Goal: Information Seeking & Learning: Learn about a topic

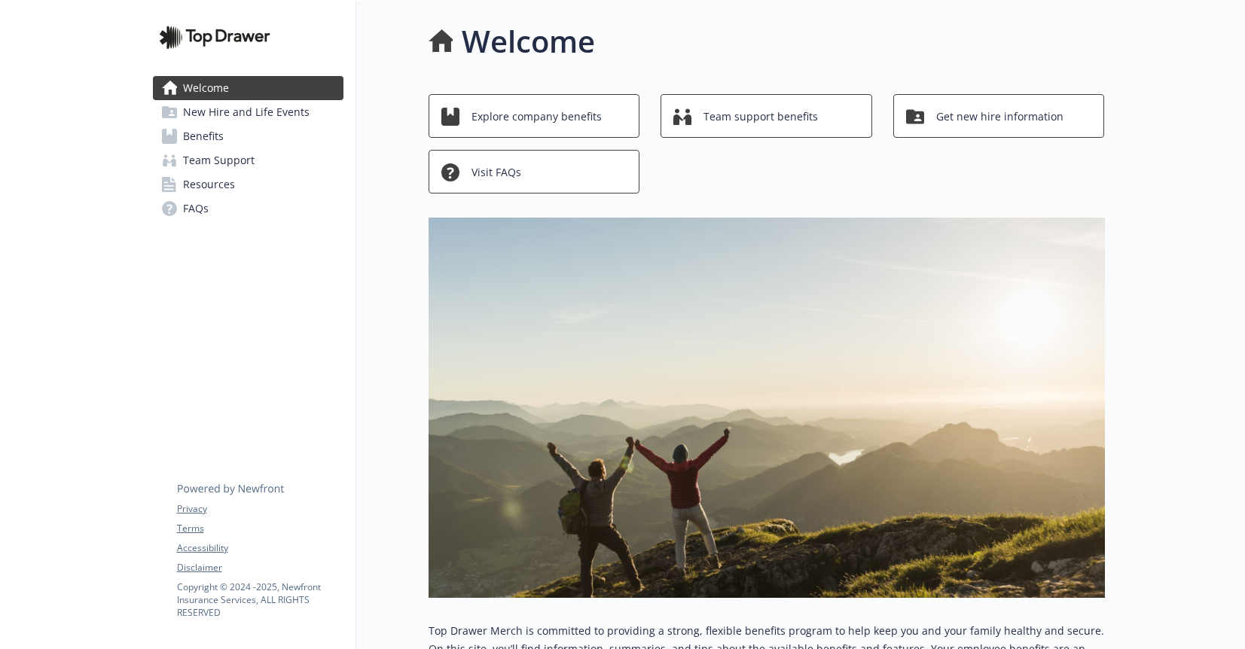
click at [274, 144] on link "Benefits" at bounding box center [248, 136] width 191 height 24
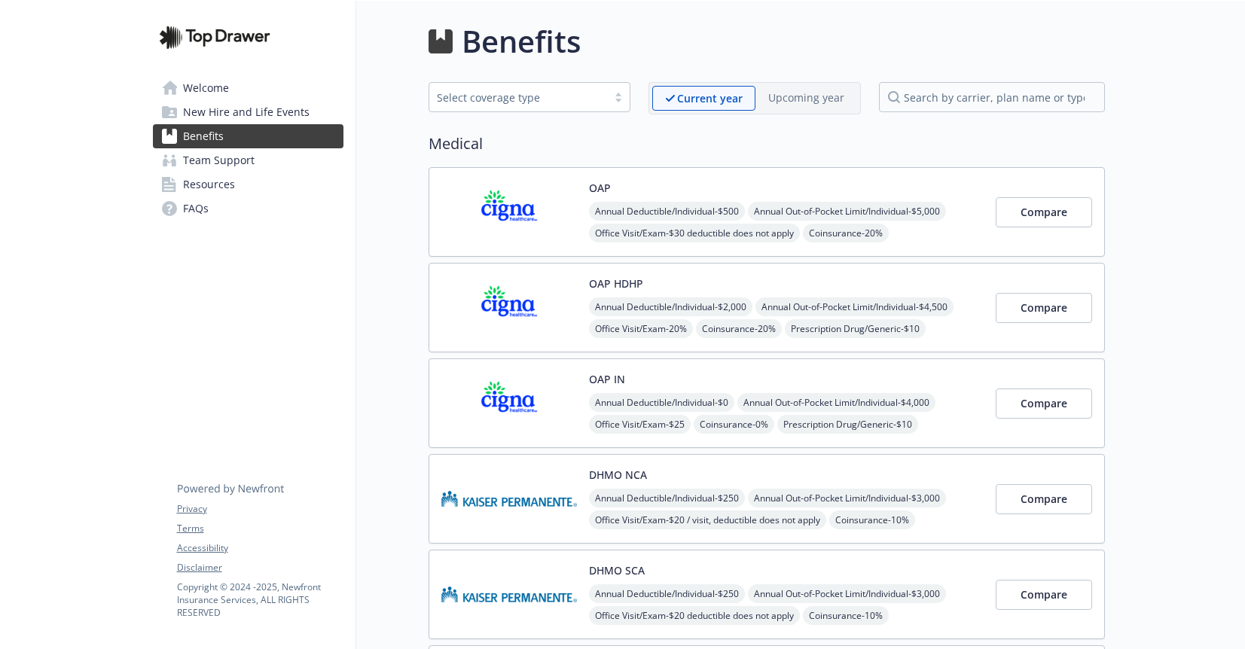
click at [538, 200] on img at bounding box center [509, 212] width 136 height 64
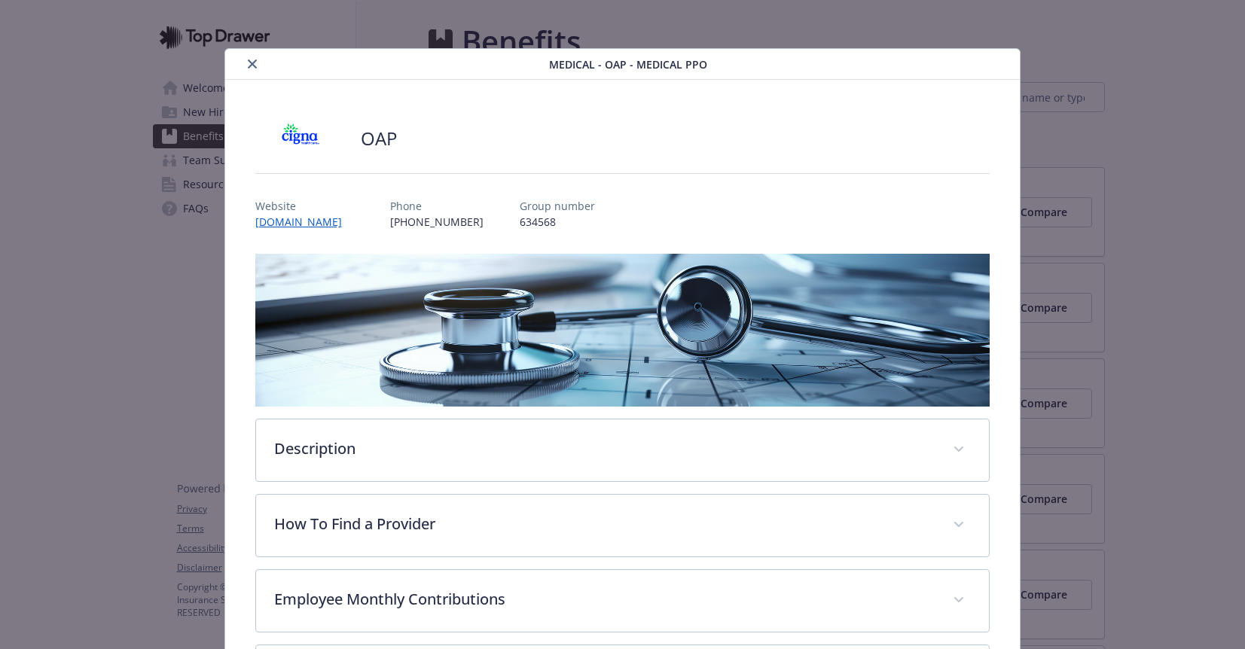
scroll to position [14, 0]
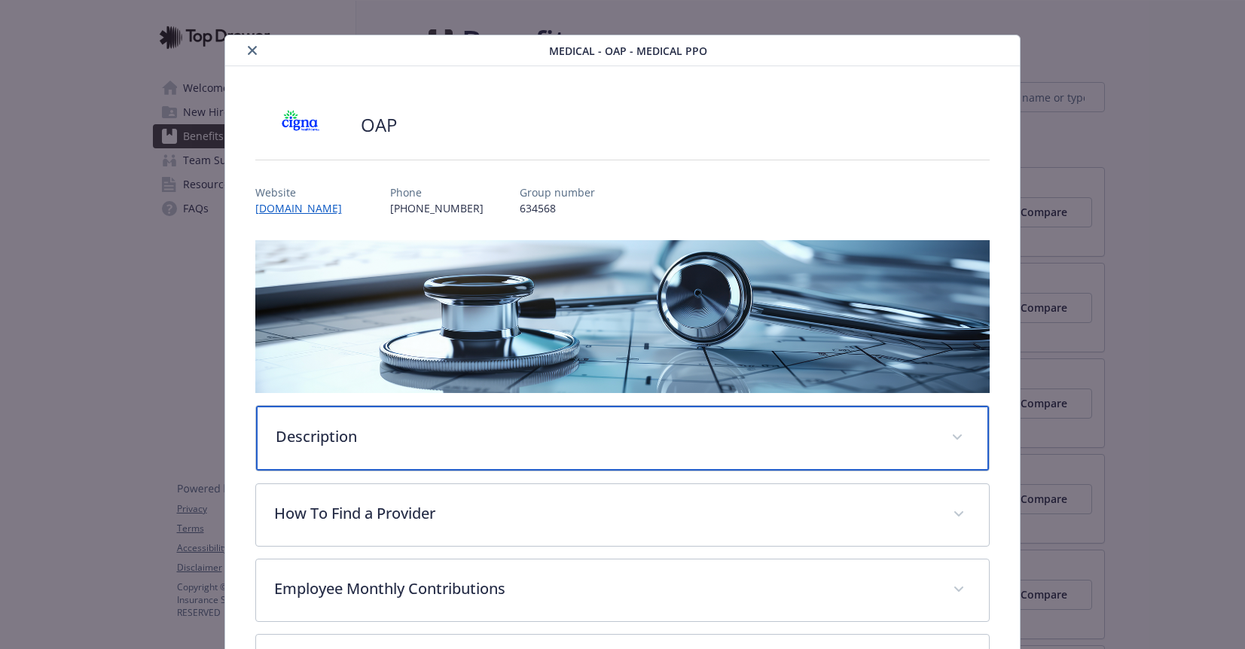
click at [530, 431] on p "Description" at bounding box center [605, 436] width 658 height 23
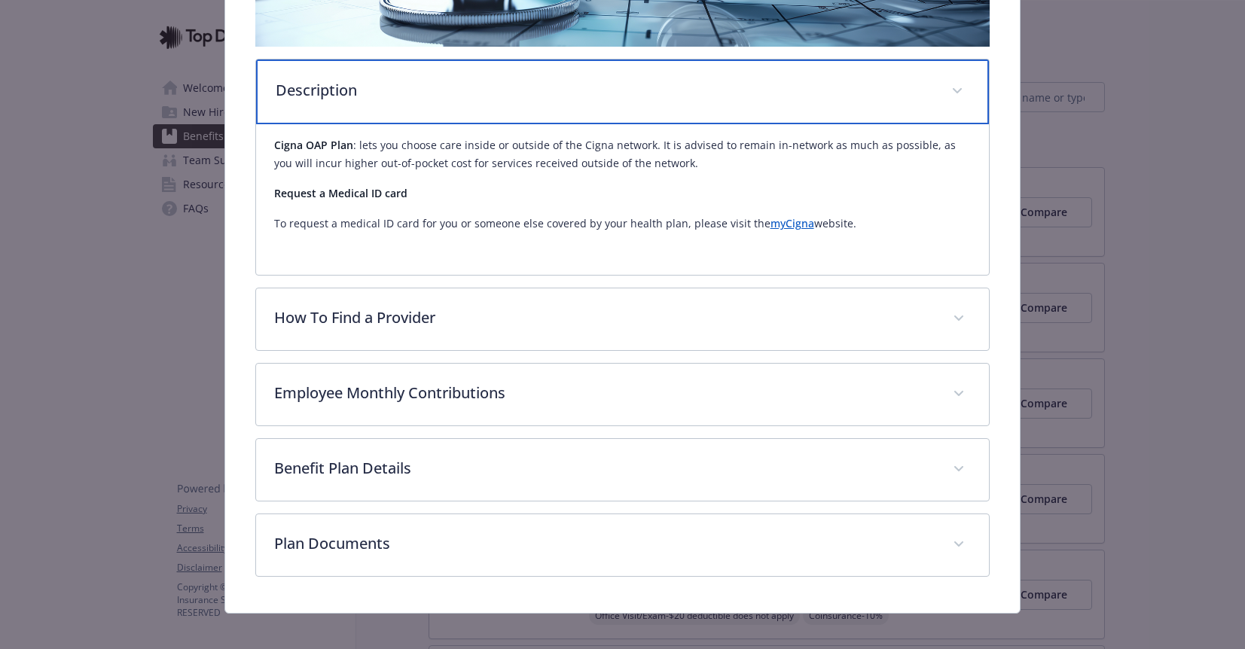
scroll to position [373, 0]
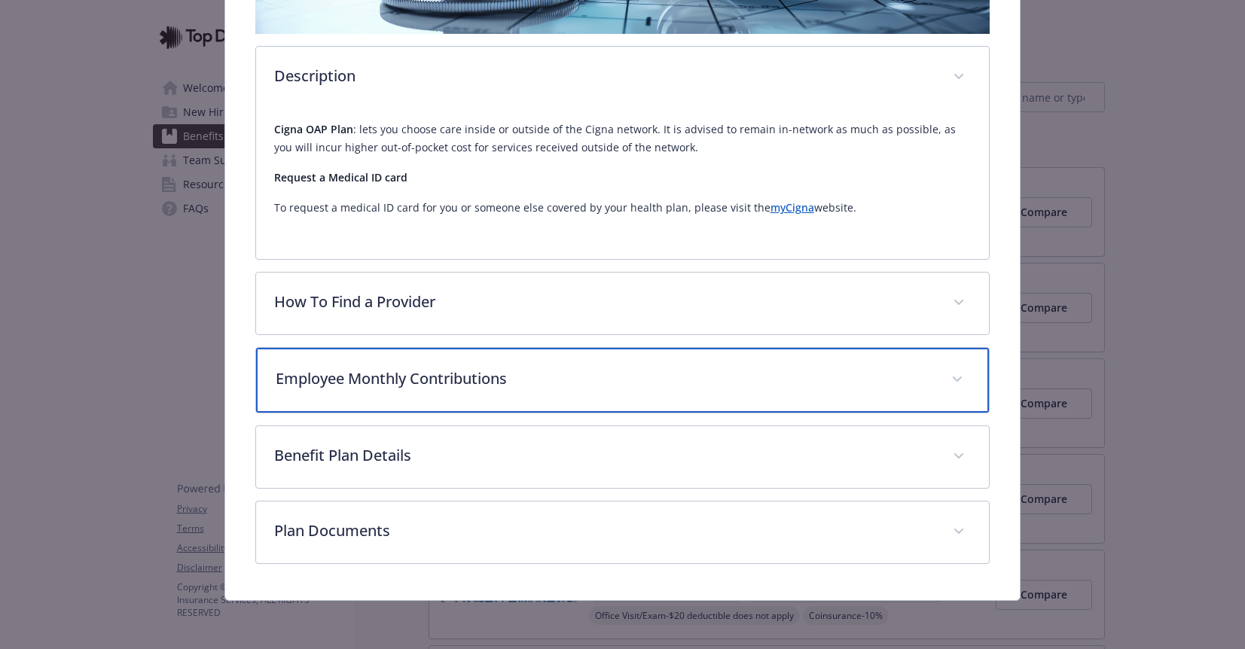
click at [528, 387] on p "Employee Monthly Contributions" at bounding box center [605, 378] width 658 height 23
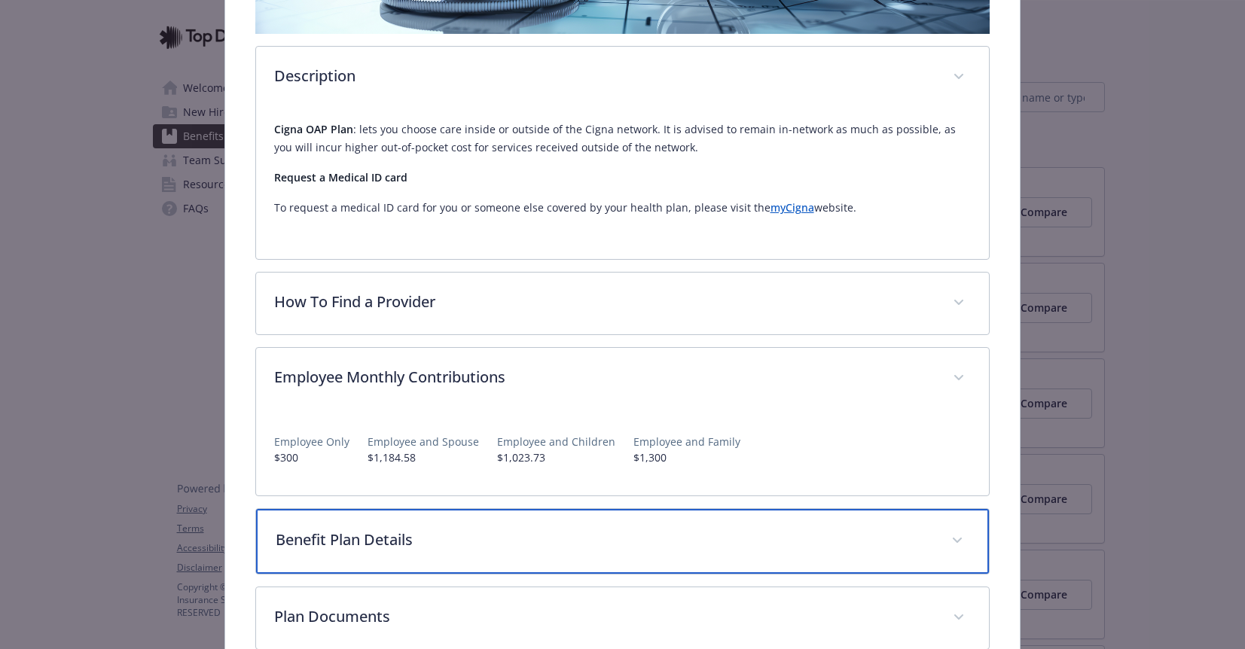
drag, startPoint x: 515, startPoint y: 553, endPoint x: 522, endPoint y: 547, distance: 8.6
click at [514, 553] on div "Benefit Plan Details" at bounding box center [622, 541] width 733 height 65
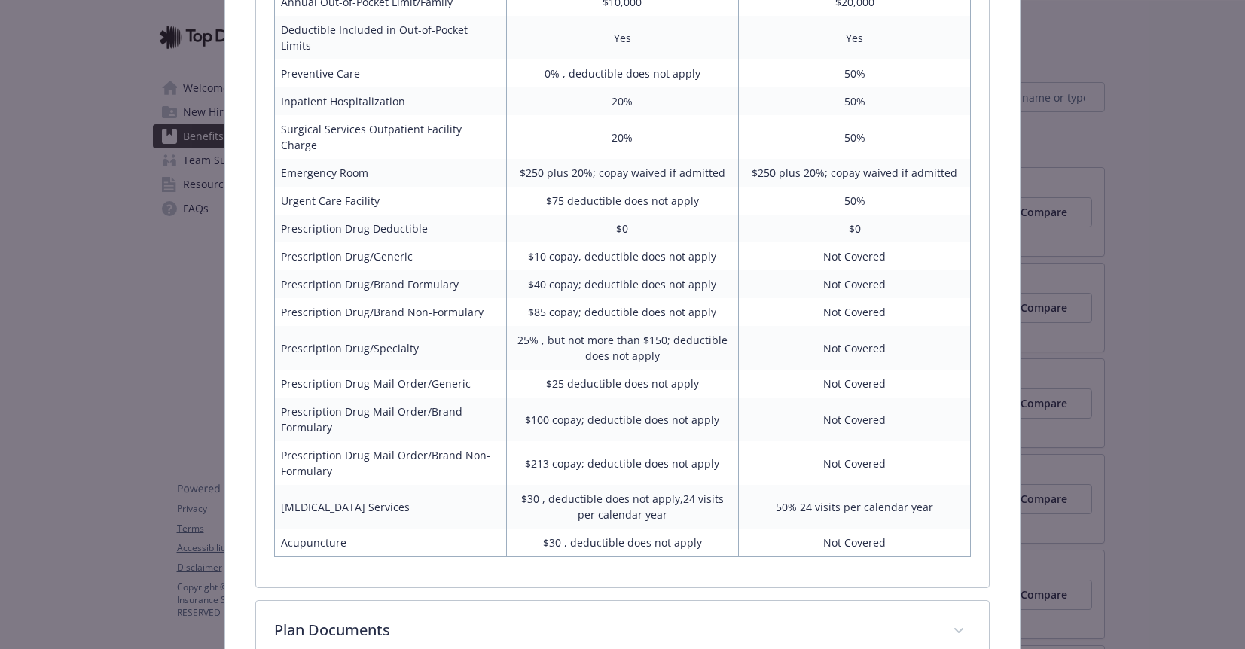
scroll to position [1168, 0]
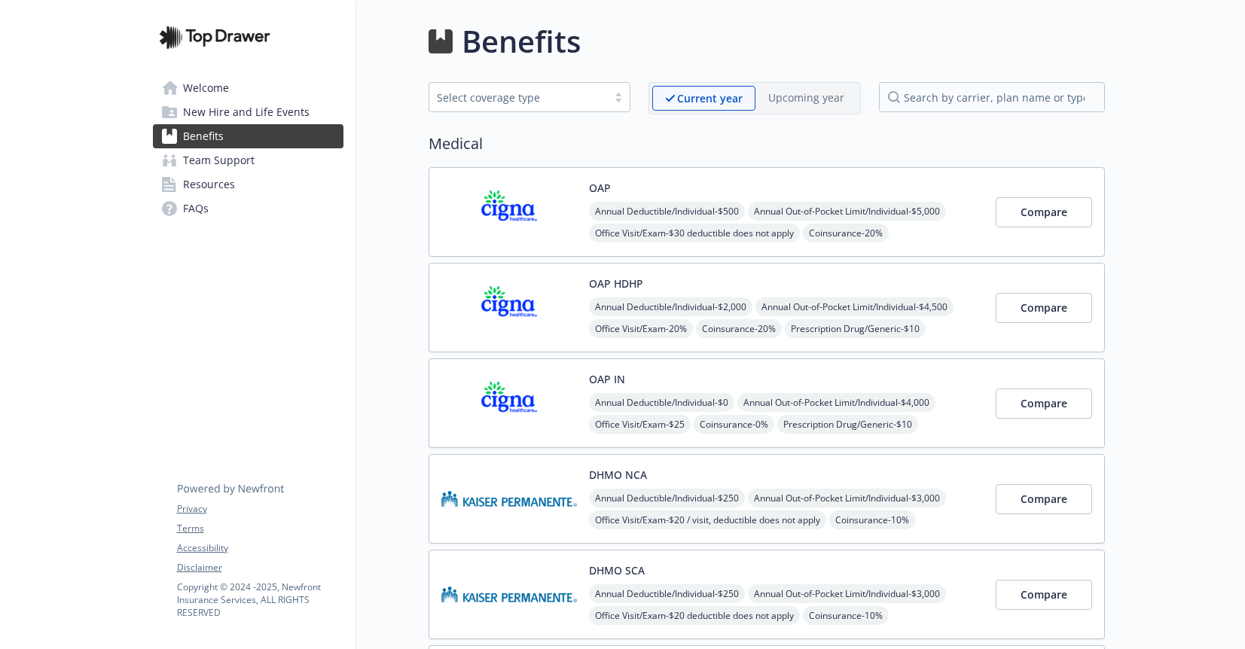
click at [264, 227] on div "Welcome New Hire and Life Events Benefits Team Support Resources FAQs Privacy T…" at bounding box center [248, 126] width 215 height 250
click at [660, 282] on div "OAP HDHP Annual Deductible/Individual - $2,000 Annual Out-of-Pocket Limit/Indiv…" at bounding box center [786, 308] width 395 height 64
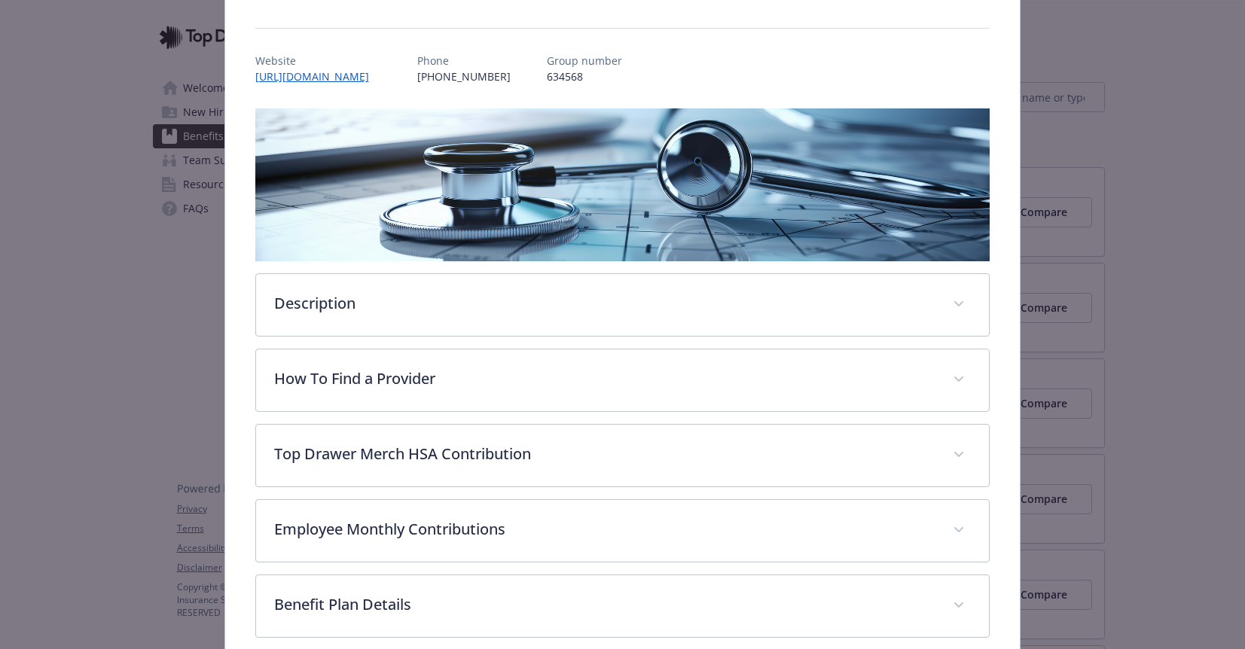
scroll to position [169, 0]
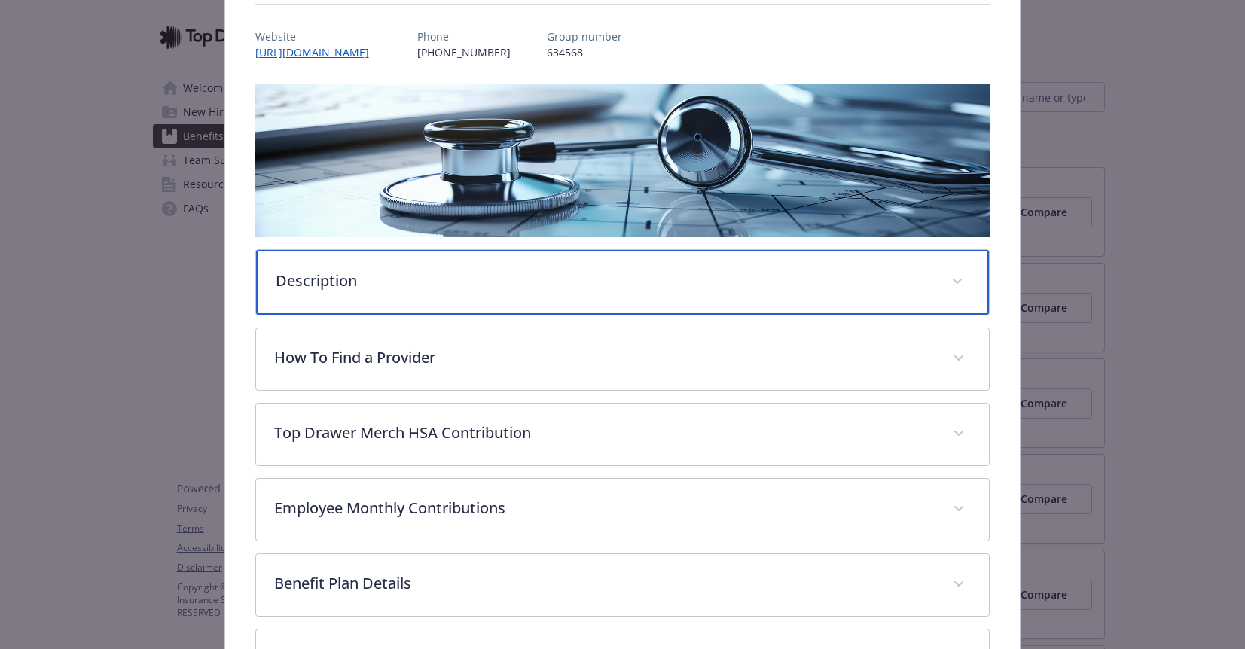
click at [546, 306] on div "Description" at bounding box center [622, 282] width 733 height 65
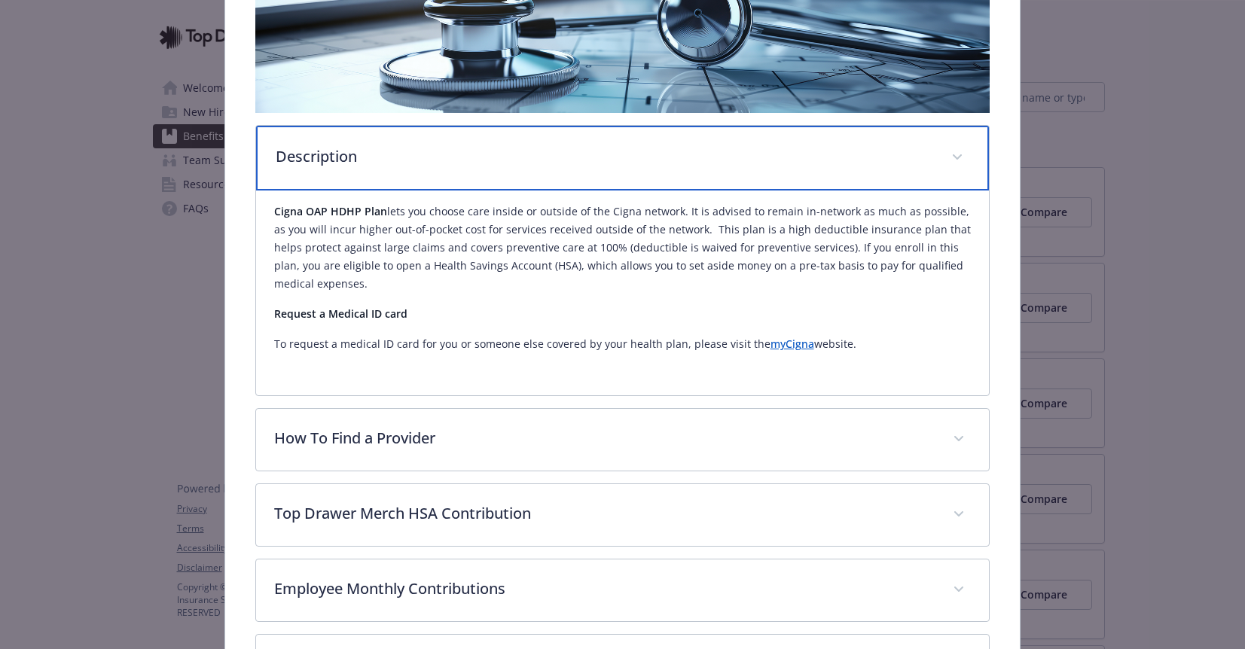
scroll to position [379, 0]
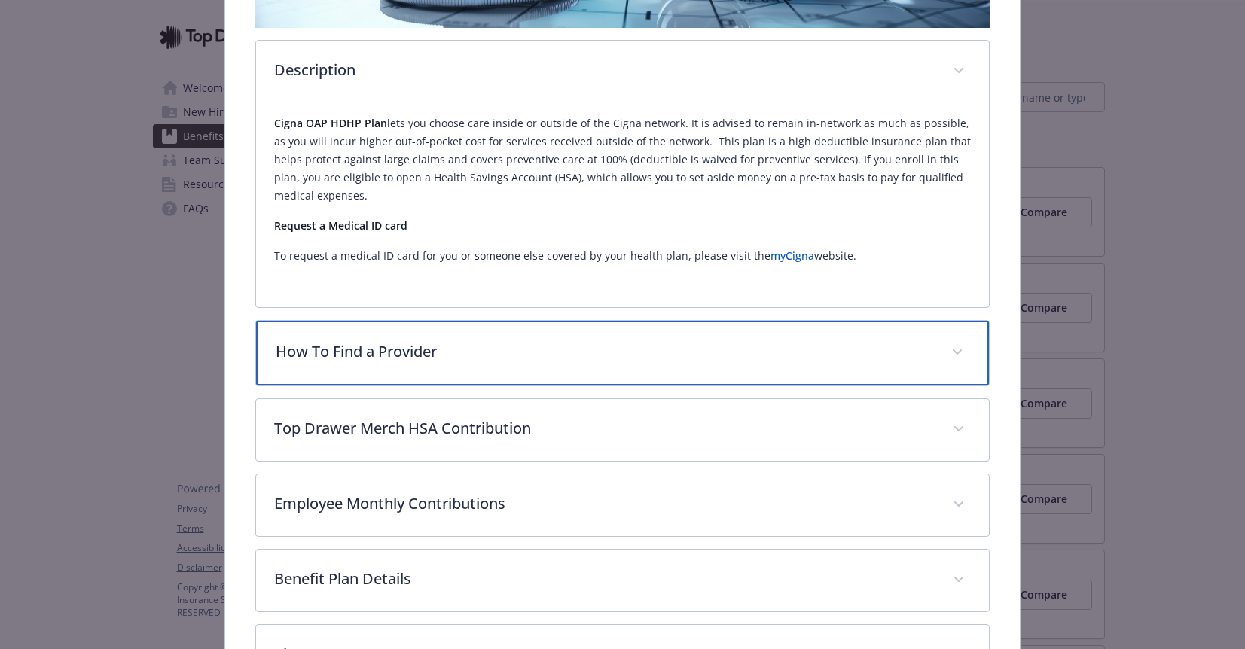
click at [514, 340] on p "How To Find a Provider" at bounding box center [605, 351] width 658 height 23
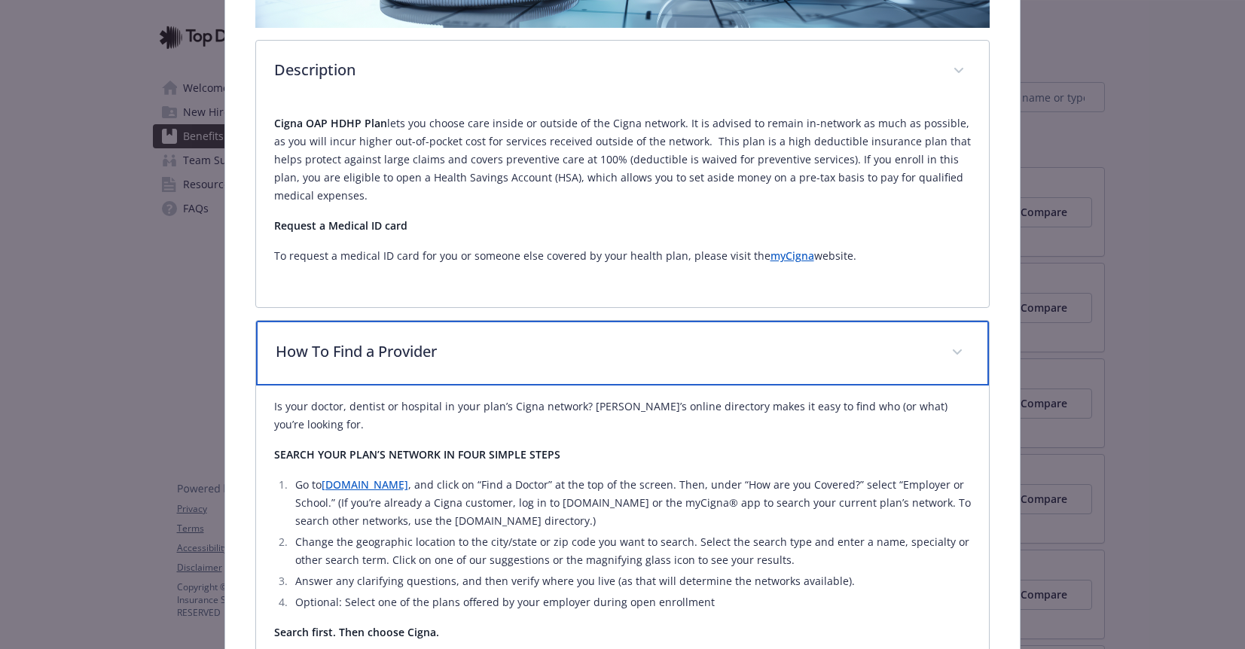
click at [514, 340] on p "How To Find a Provider" at bounding box center [605, 351] width 658 height 23
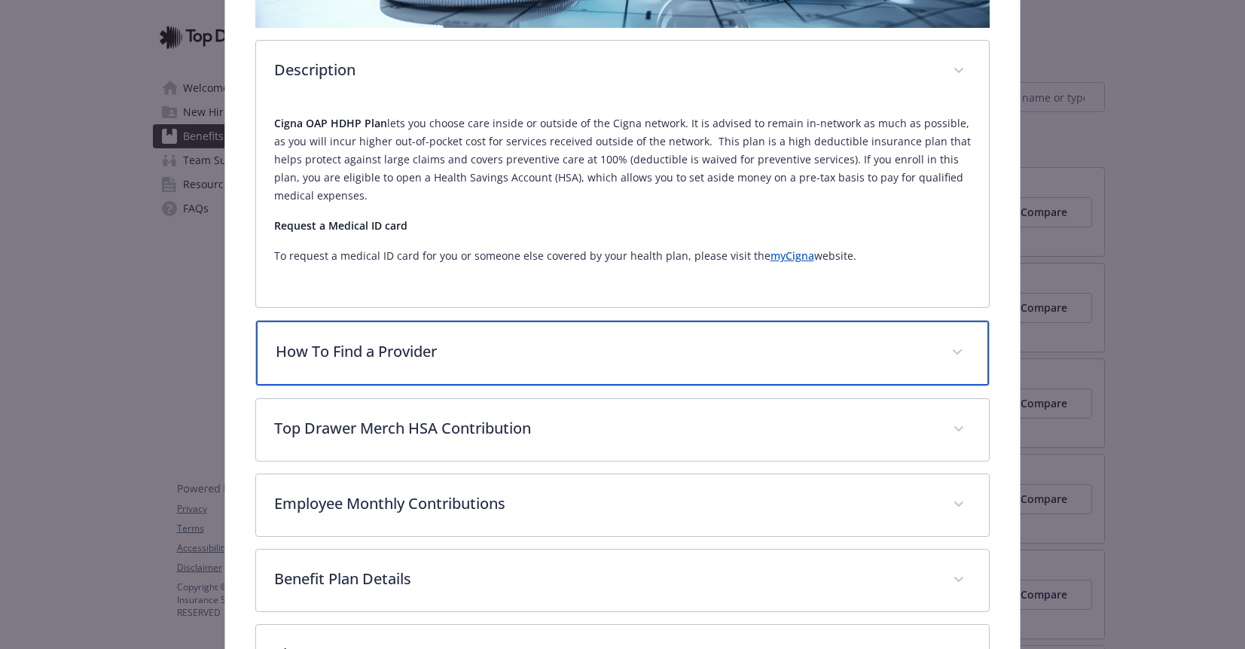
scroll to position [484, 0]
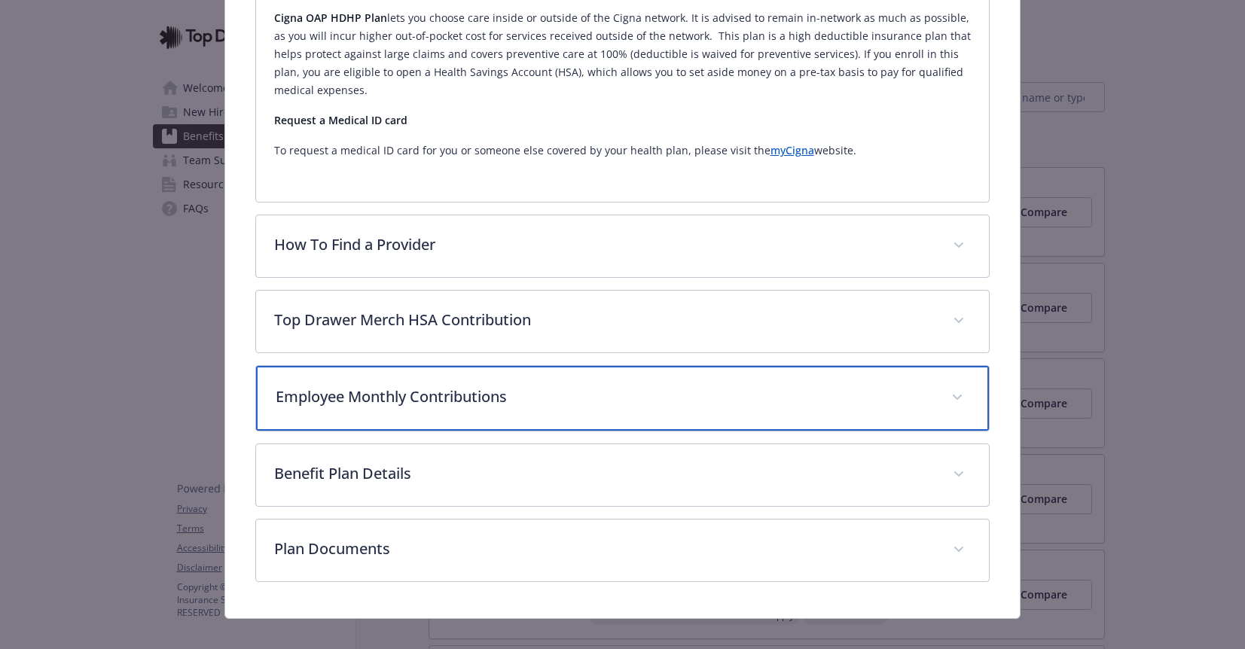
click at [459, 406] on div "Employee Monthly Contributions" at bounding box center [622, 398] width 733 height 65
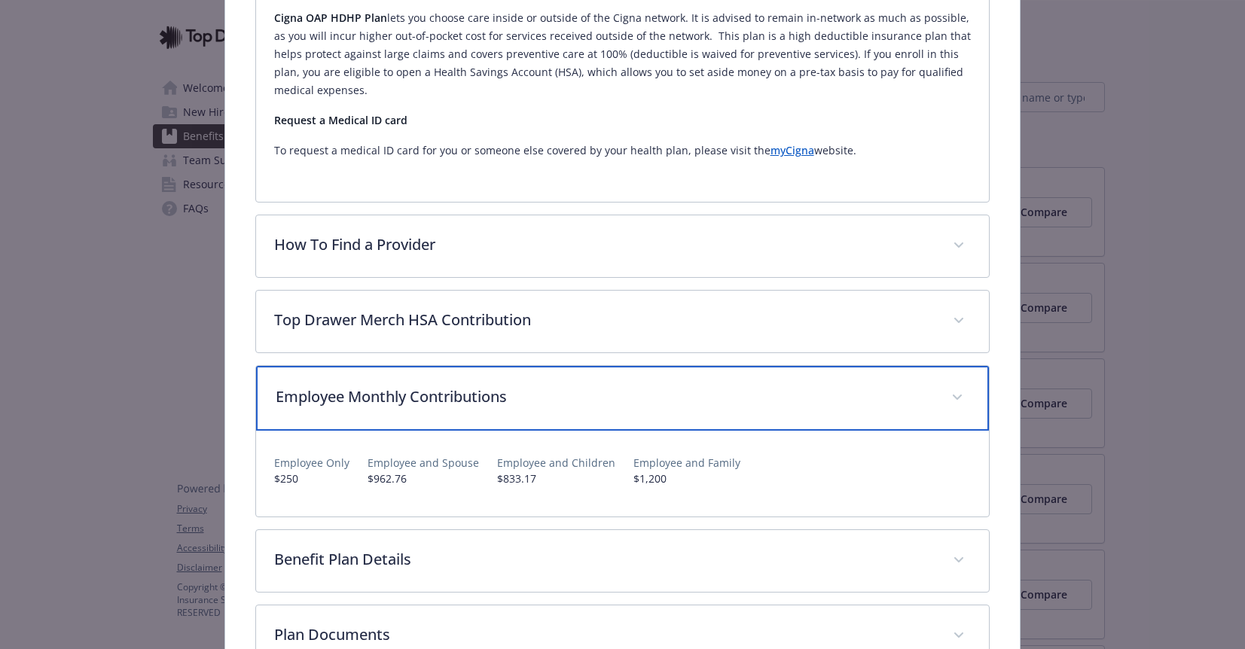
scroll to position [570, 0]
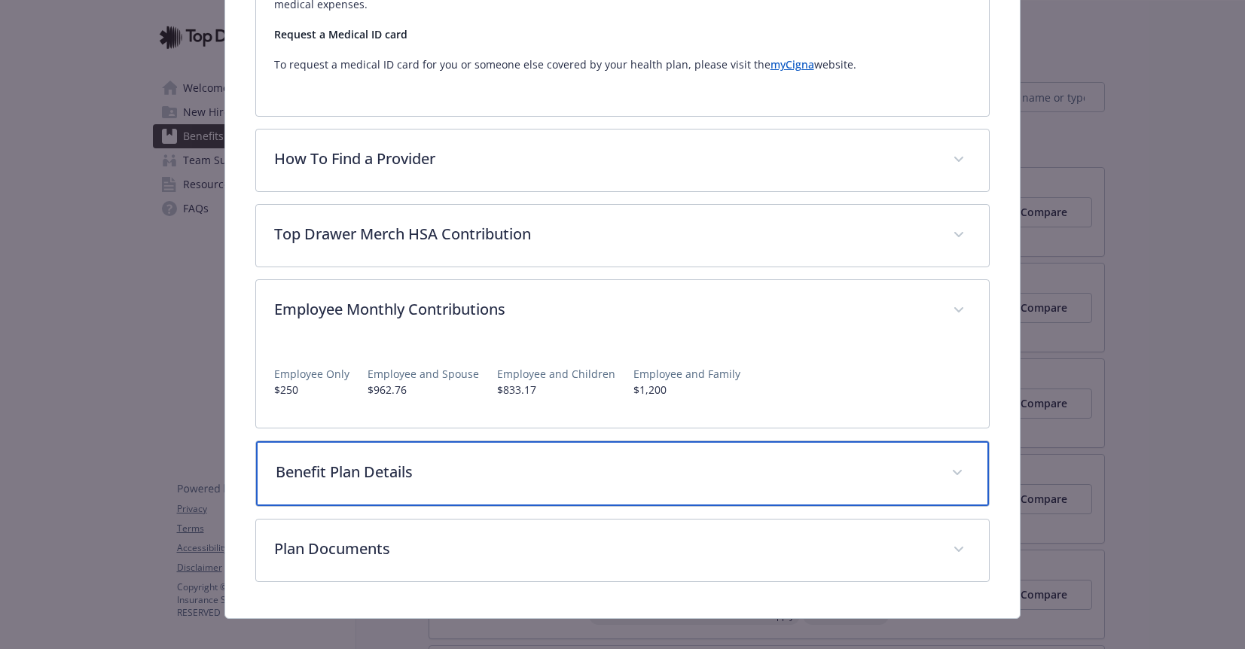
click at [470, 461] on p "Benefit Plan Details" at bounding box center [605, 472] width 658 height 23
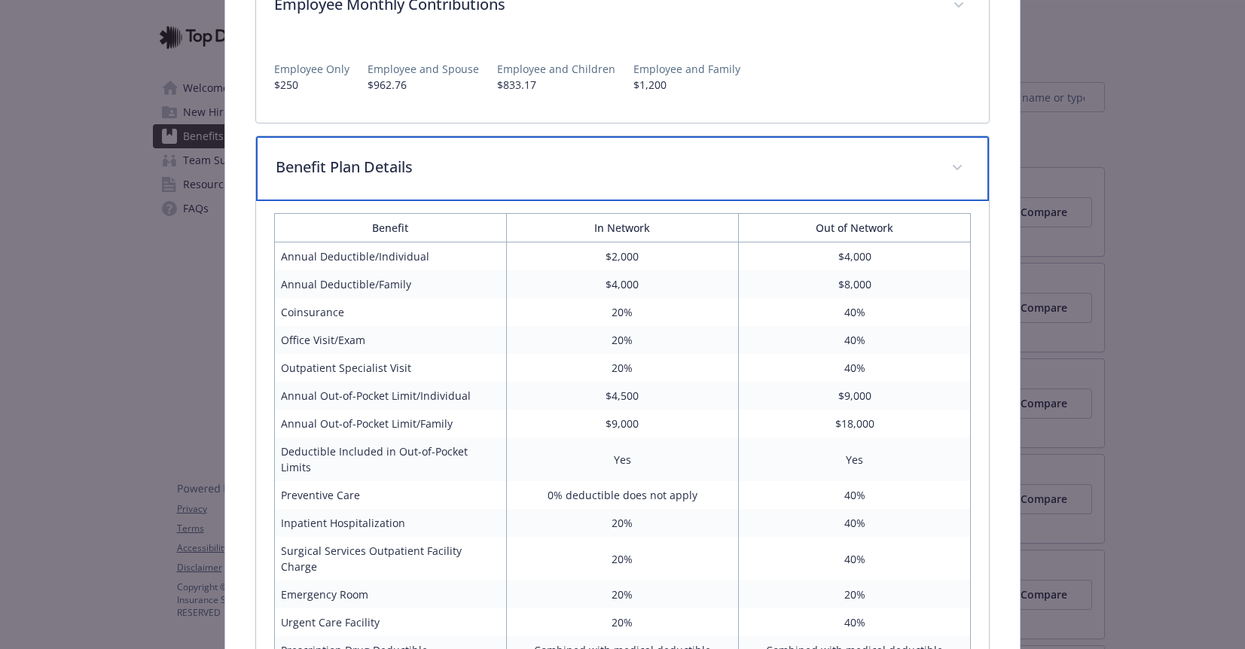
scroll to position [892, 0]
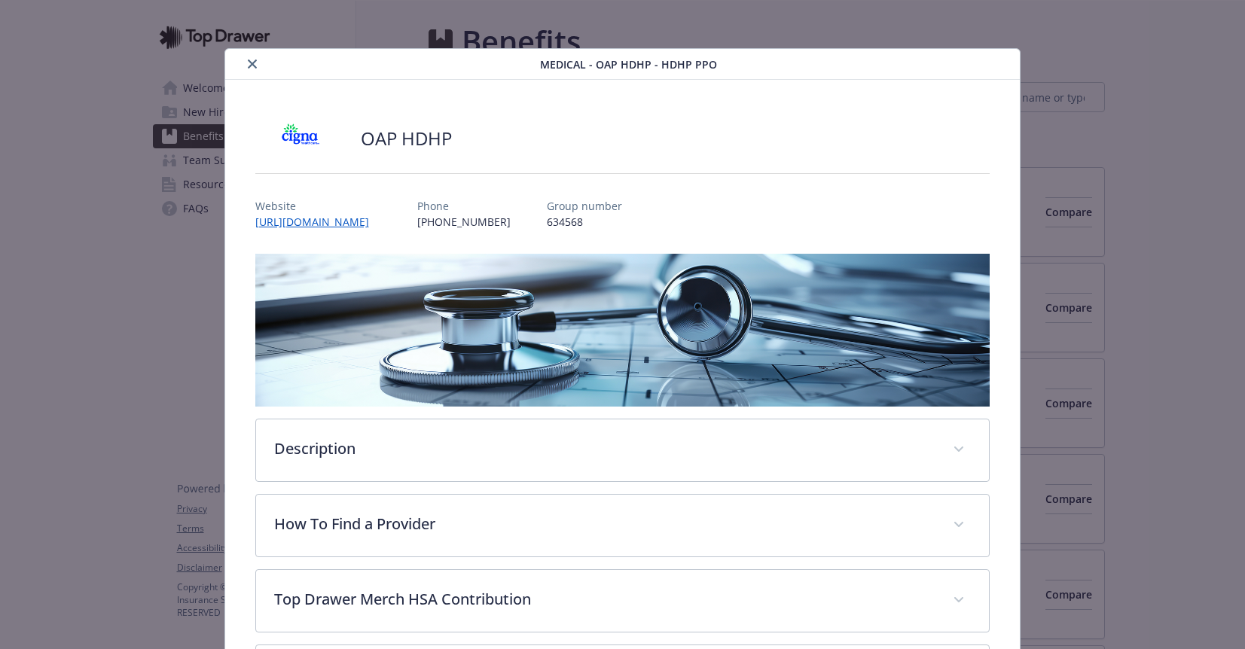
scroll to position [45, 0]
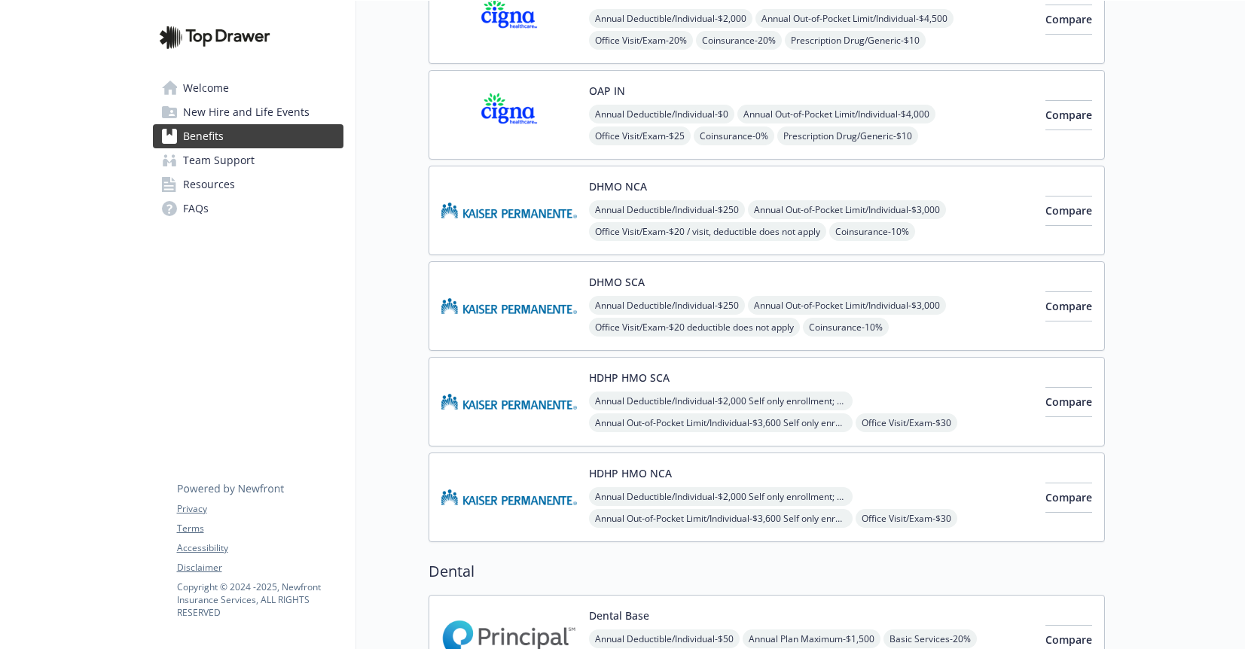
scroll to position [287, 0]
click at [895, 182] on div "DHMO NCA Annual Deductible/Individual - $250 Annual Out-of-Pocket Limit/Individ…" at bounding box center [811, 212] width 444 height 64
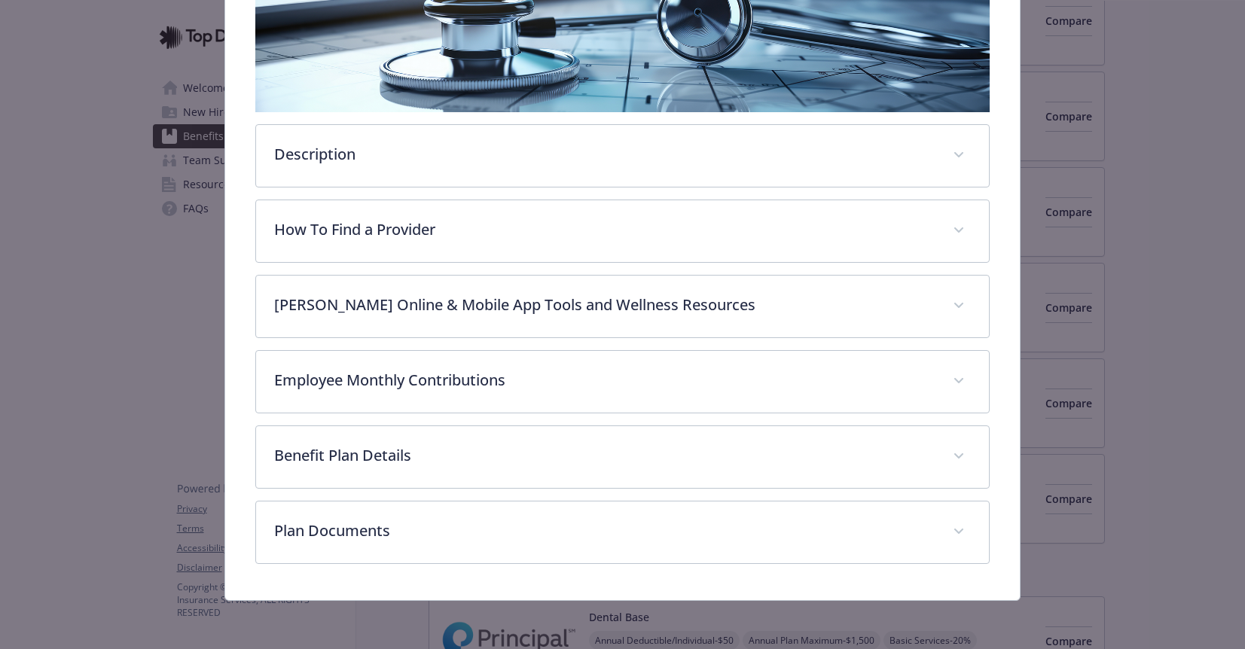
scroll to position [284, 0]
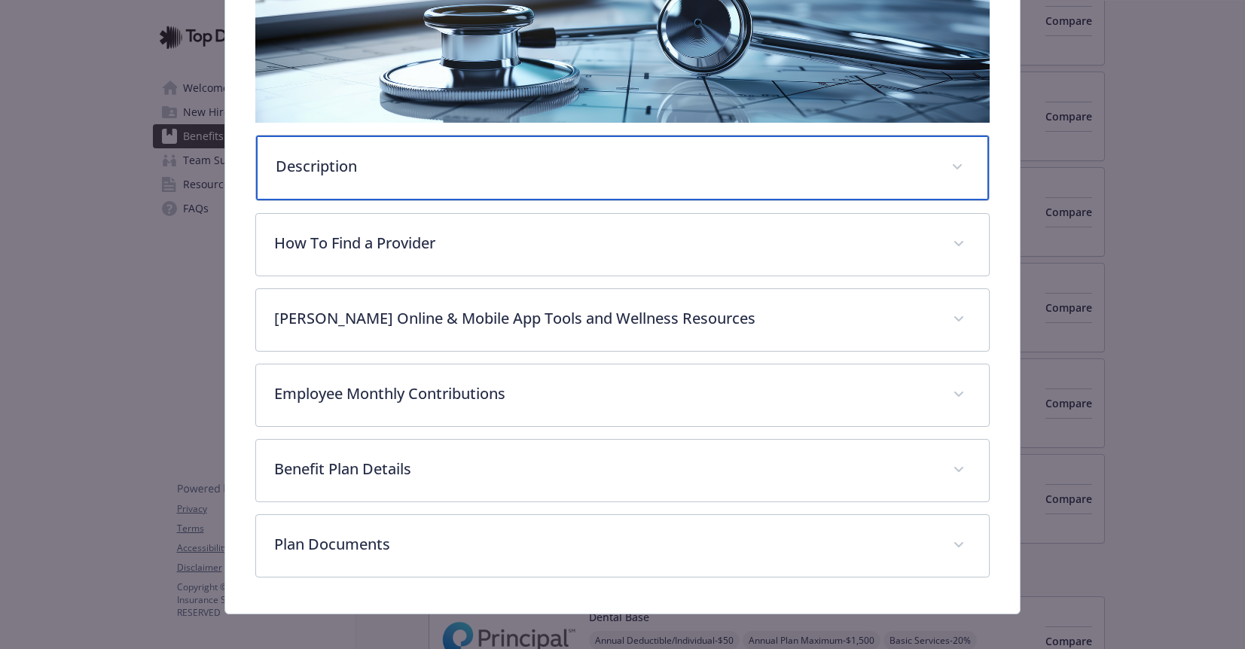
click at [401, 172] on p "Description" at bounding box center [605, 166] width 658 height 23
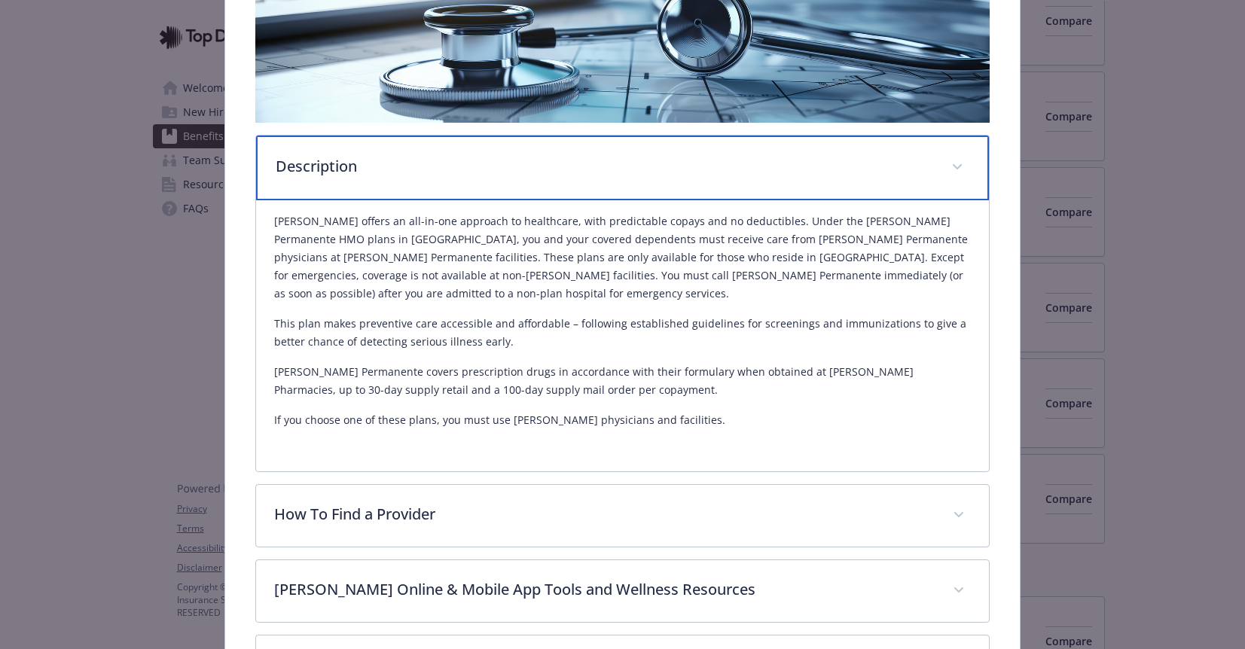
click at [401, 172] on p "Description" at bounding box center [605, 166] width 658 height 23
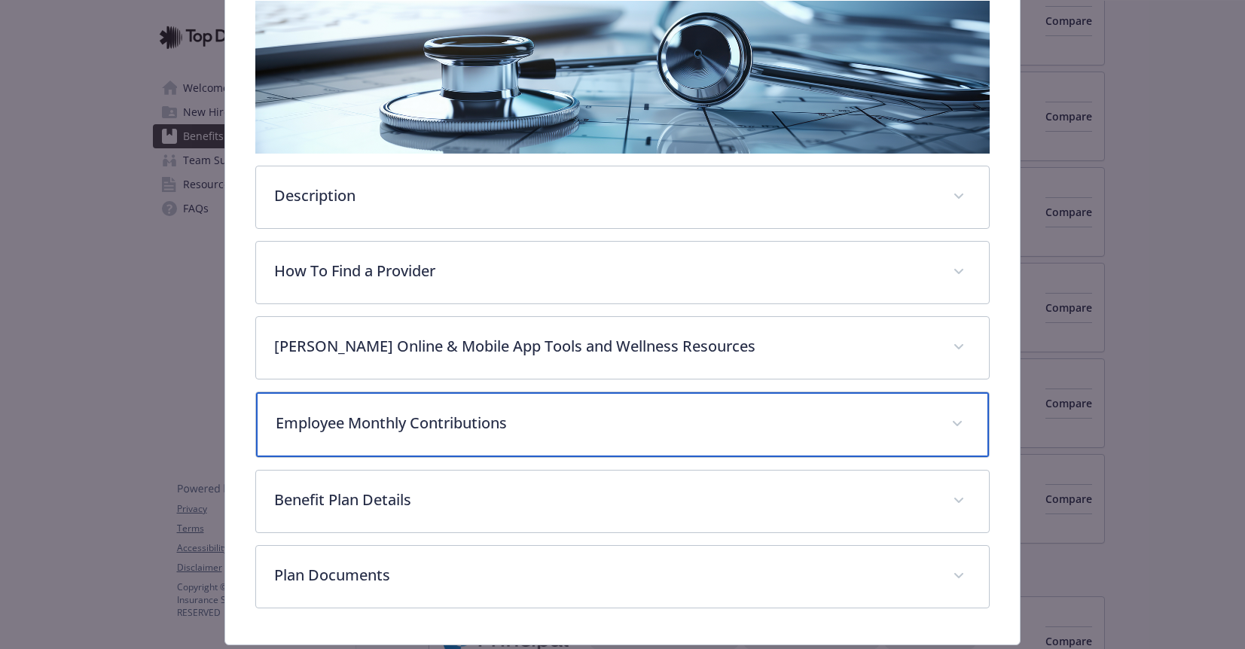
click at [481, 414] on p "Employee Monthly Contributions" at bounding box center [605, 423] width 658 height 23
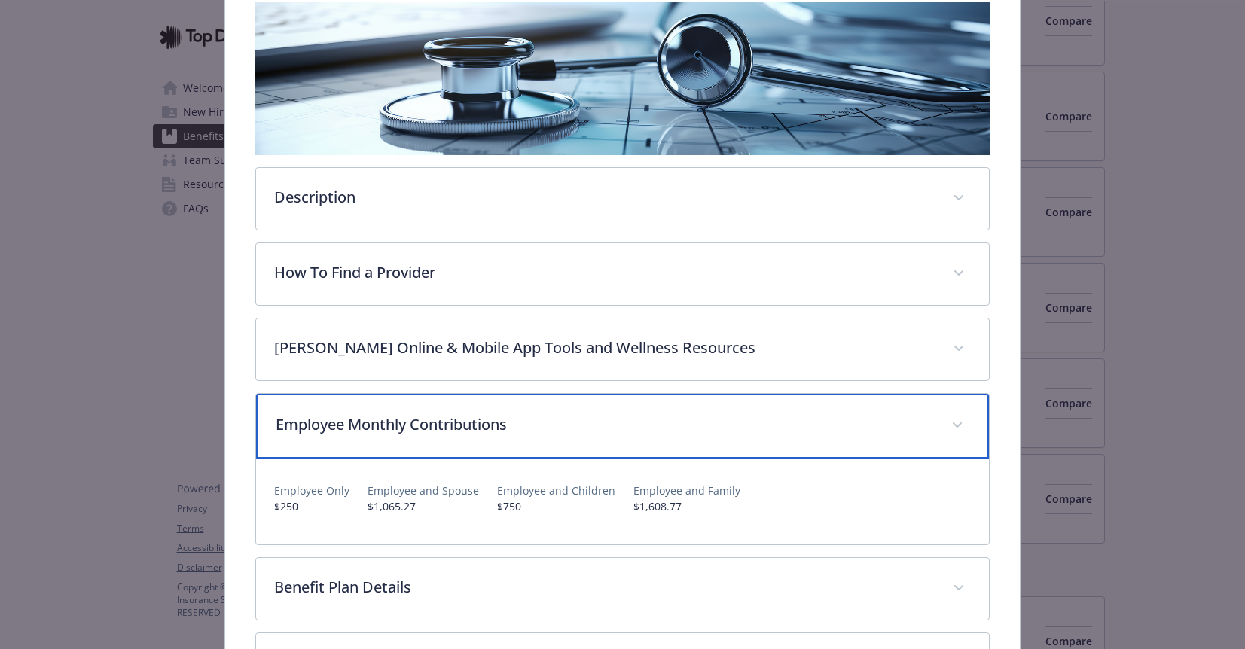
click at [481, 414] on p "Employee Monthly Contributions" at bounding box center [605, 424] width 658 height 23
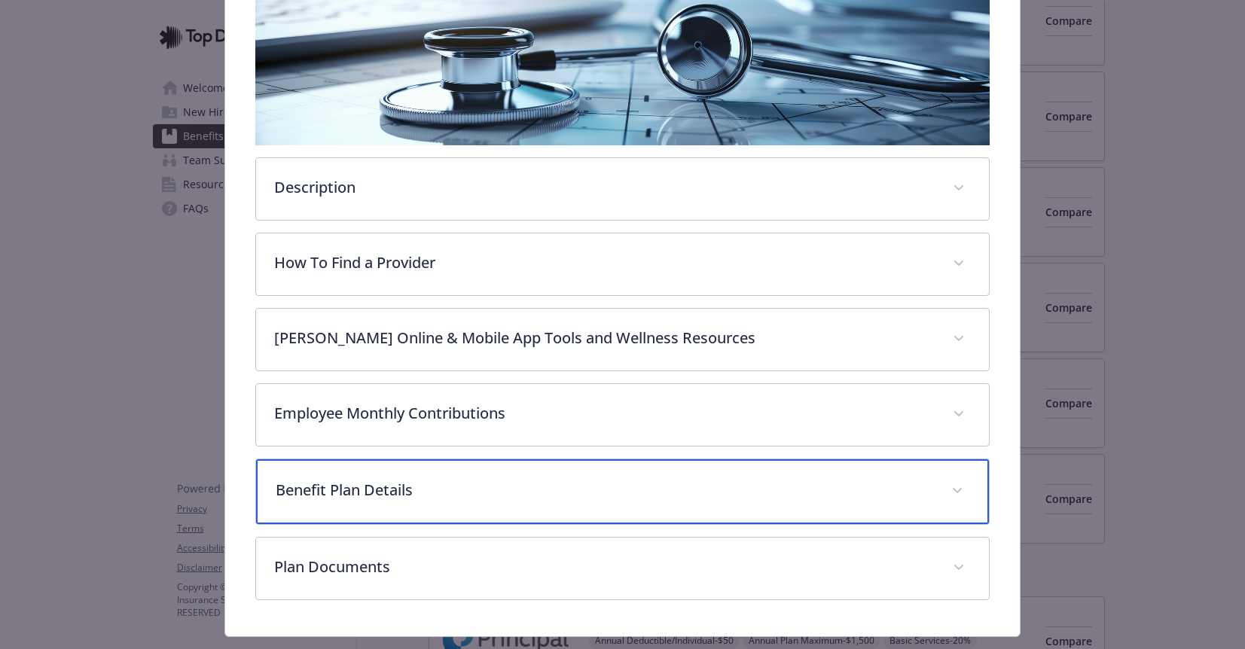
click at [464, 512] on div "Benefit Plan Details" at bounding box center [622, 491] width 733 height 65
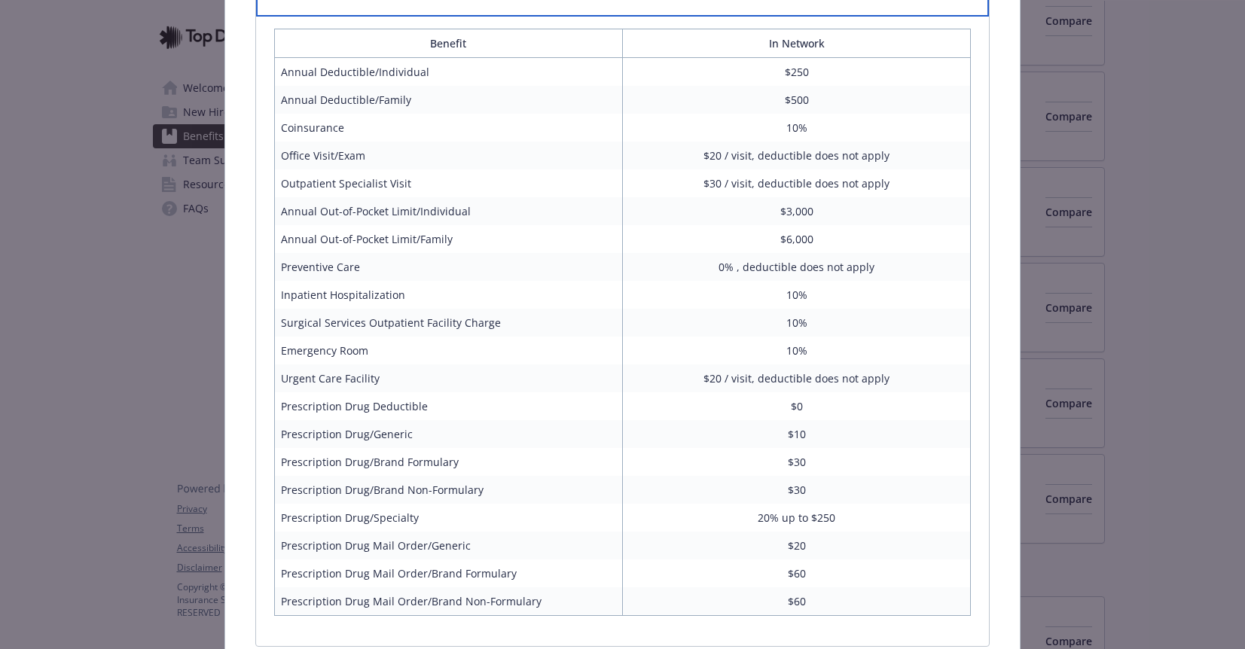
scroll to position [767, 0]
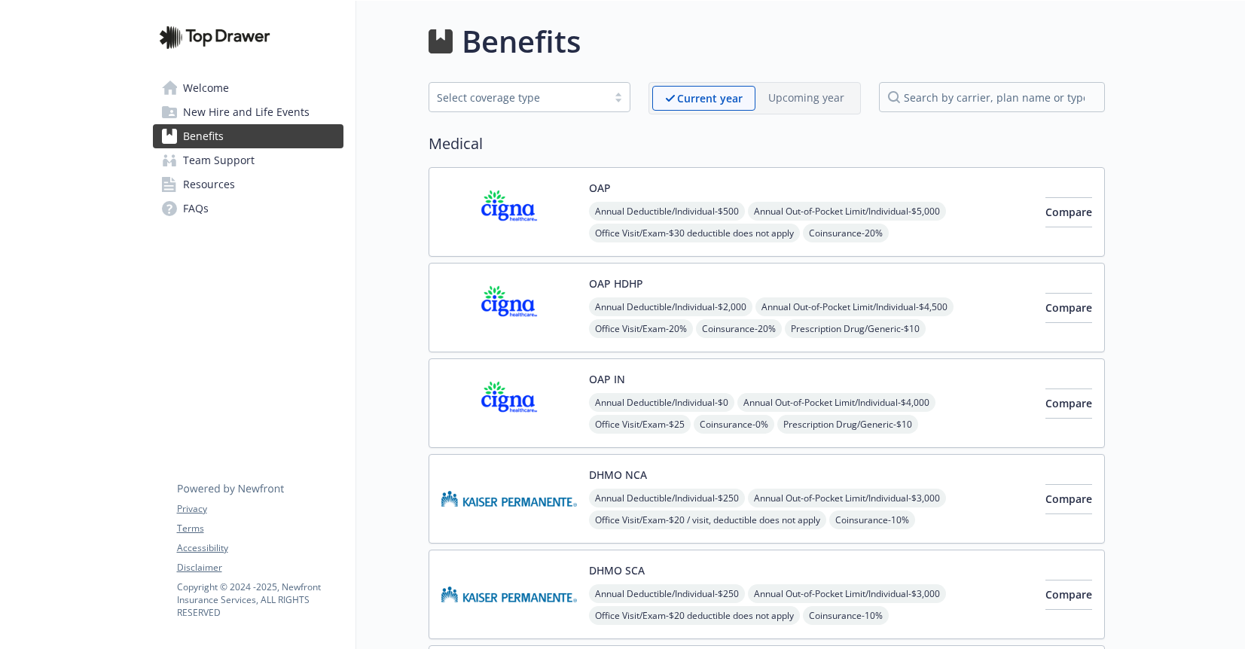
click at [828, 207] on span "Annual Out-of-Pocket Limit/Individual - $5,000" at bounding box center [847, 211] width 198 height 19
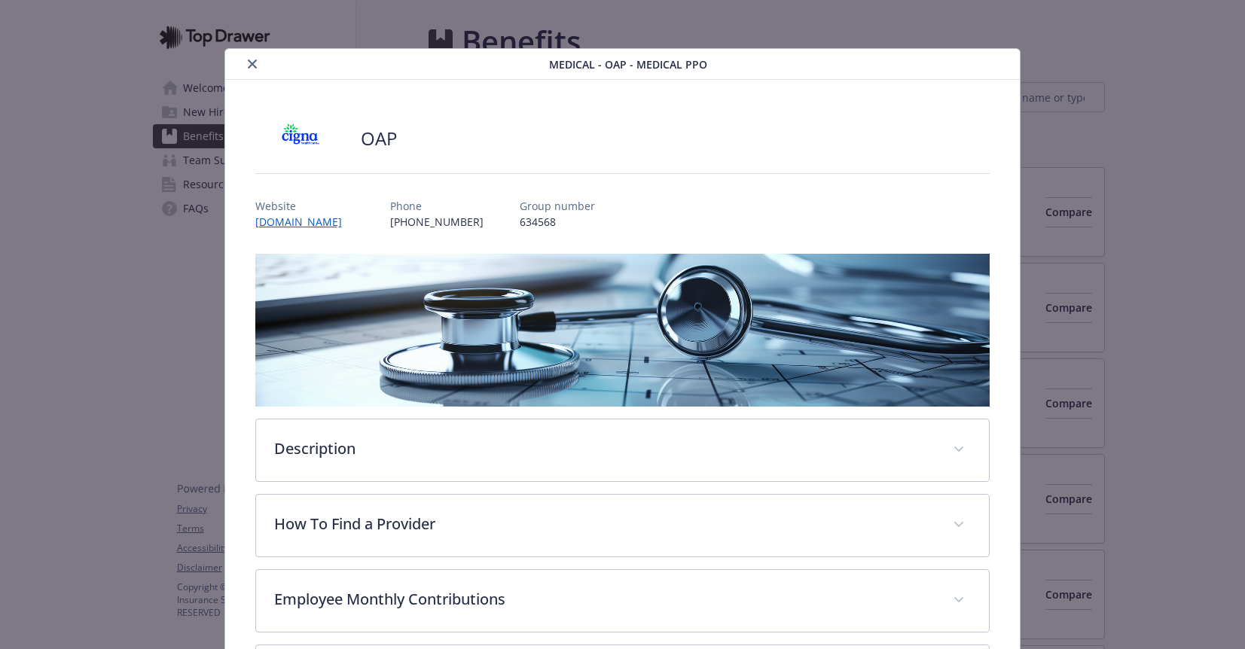
scroll to position [14, 0]
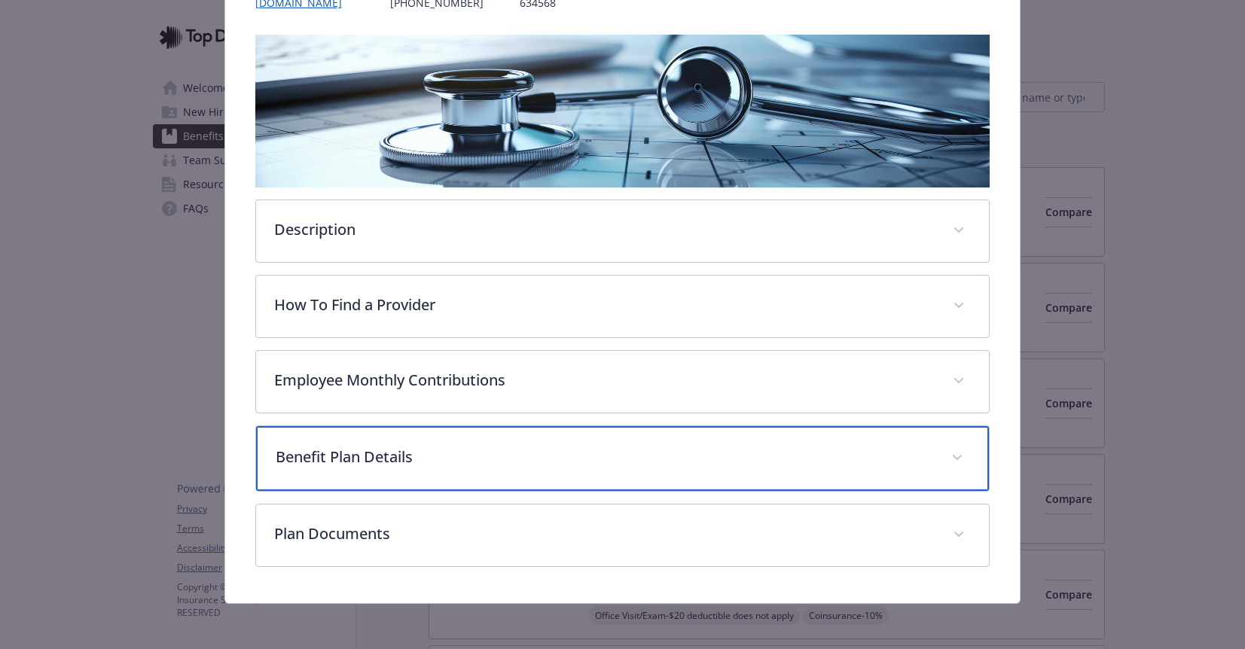
click at [486, 474] on div "Benefit Plan Details" at bounding box center [622, 458] width 733 height 65
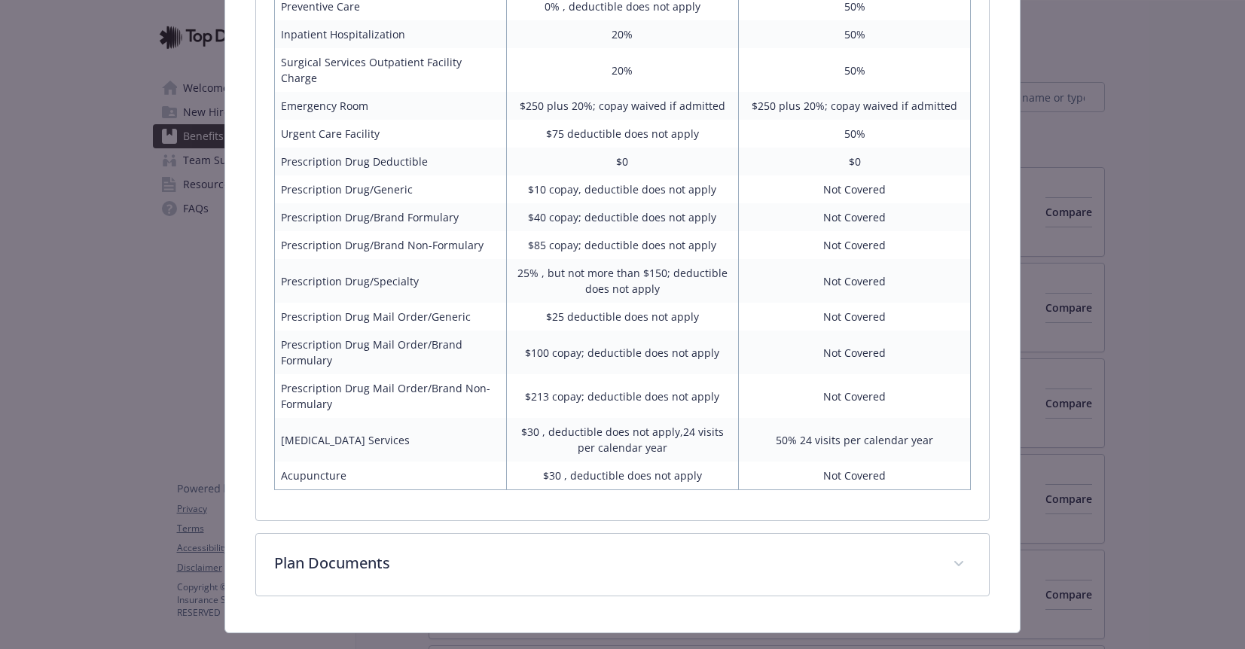
scroll to position [998, 0]
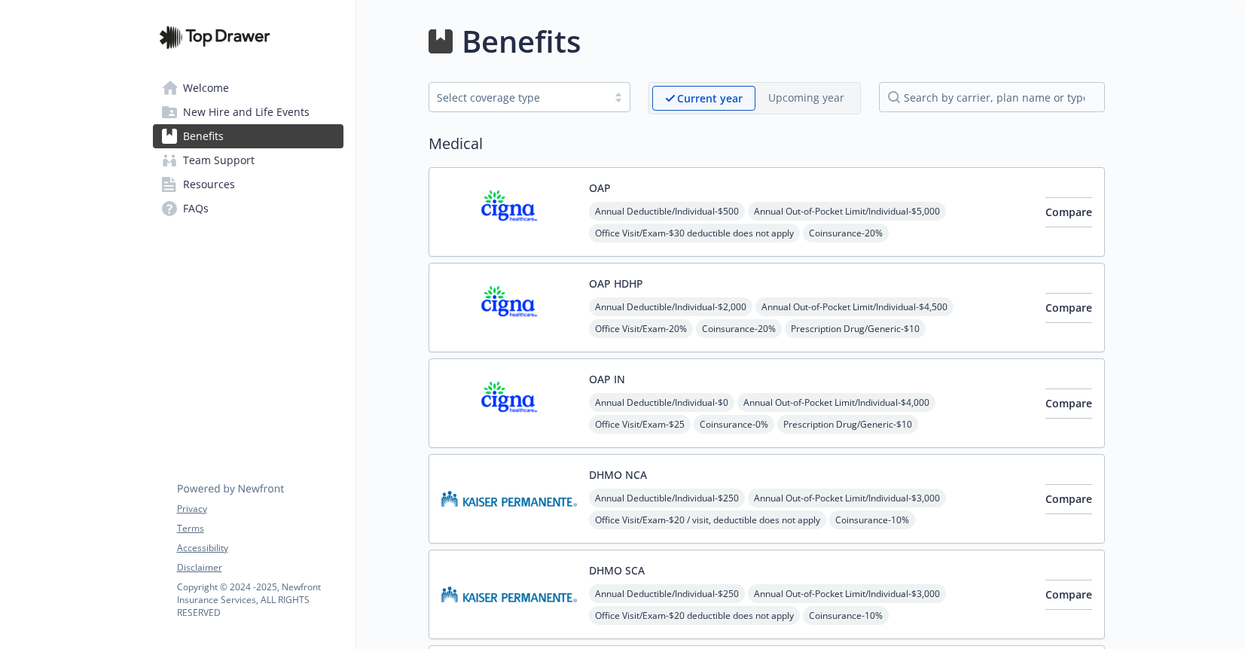
click at [950, 401] on div "Annual Deductible/Individual - $0 Annual Out-of-Pocket Limit/Individual - $4,00…" at bounding box center [811, 435] width 444 height 85
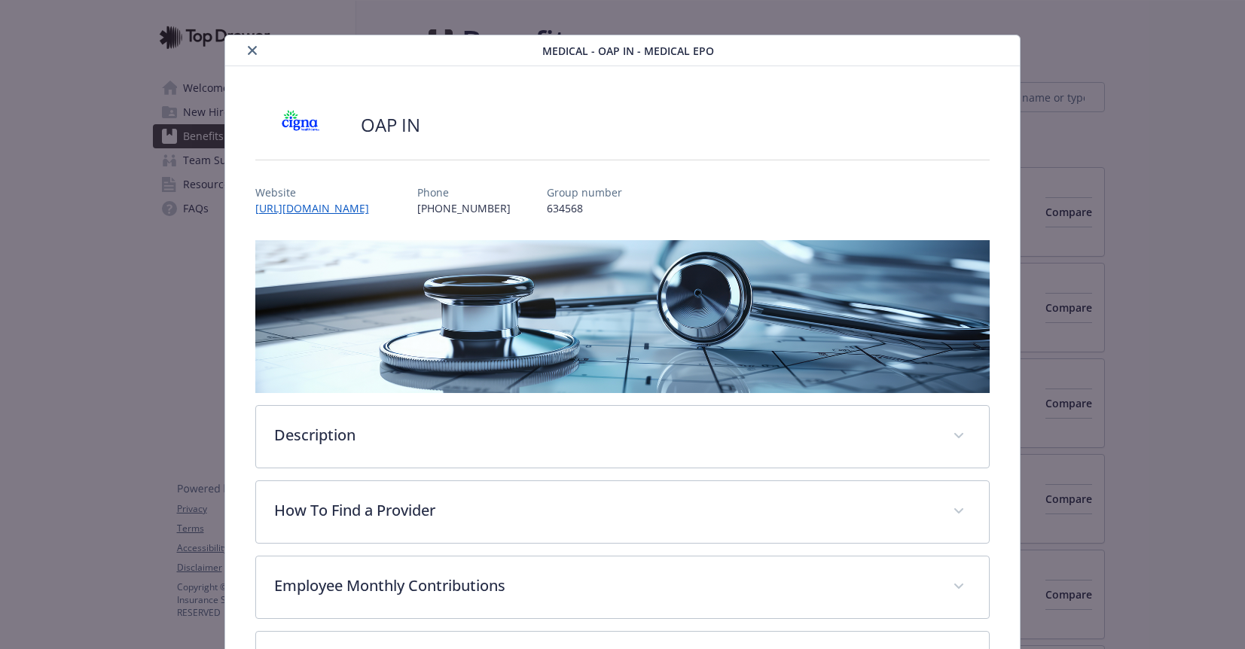
scroll to position [219, 0]
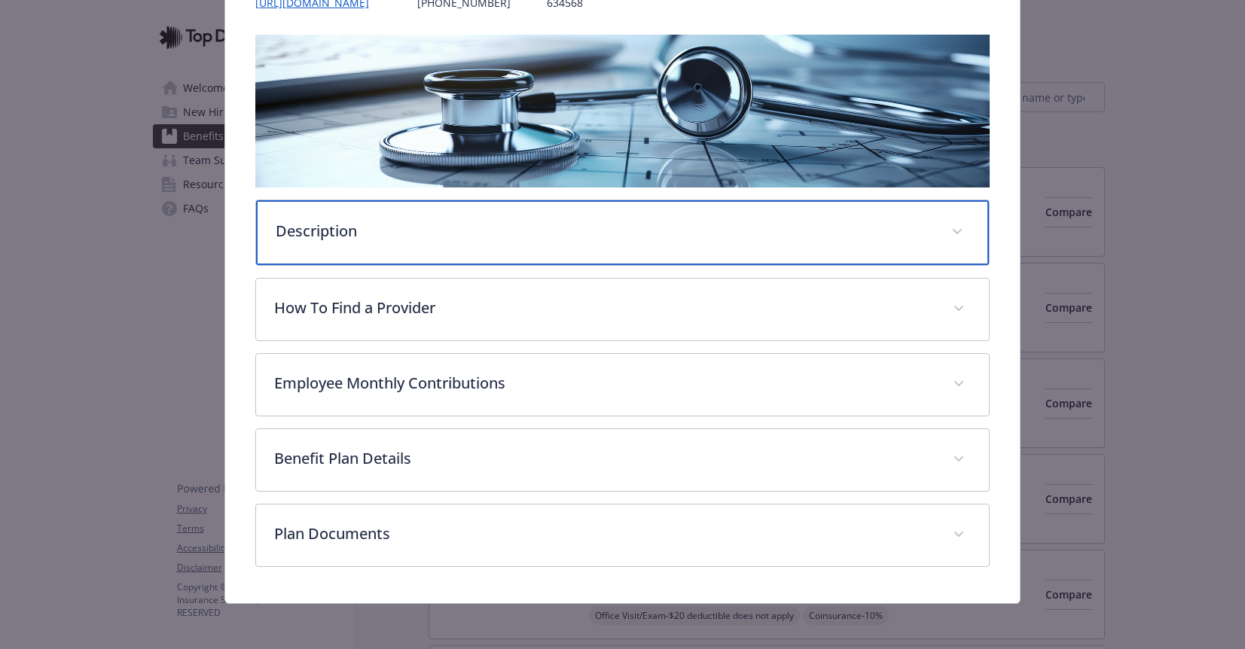
click at [654, 241] on div "Description" at bounding box center [622, 232] width 733 height 65
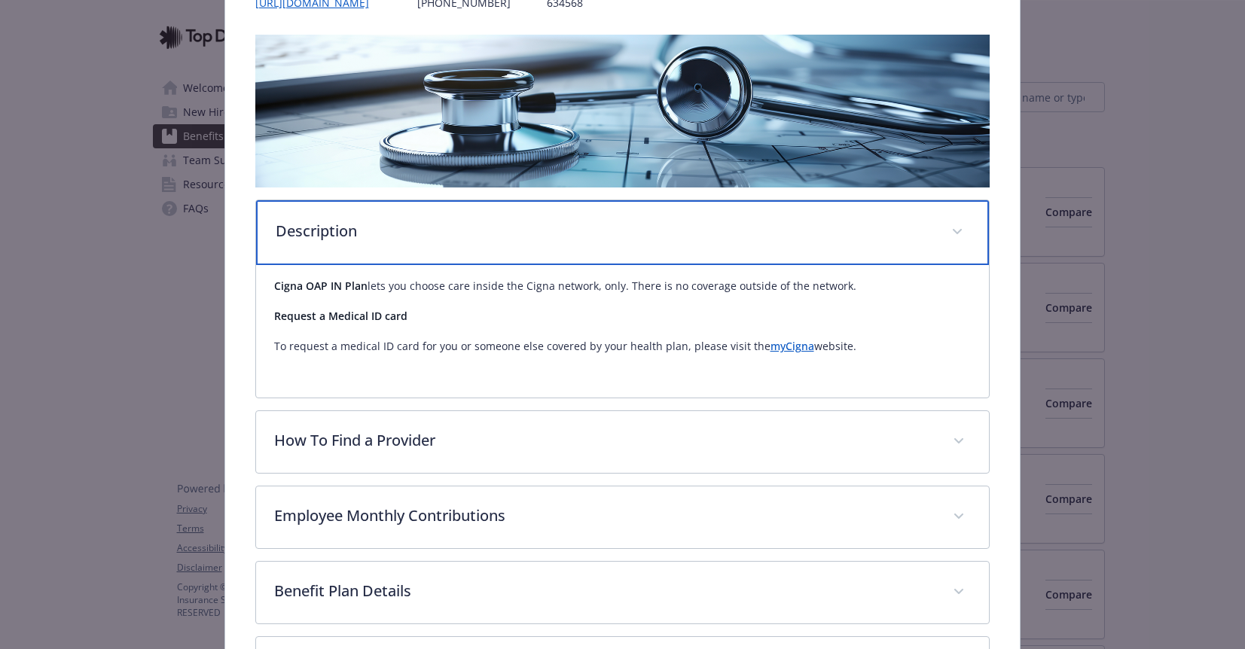
click at [666, 242] on div "Description" at bounding box center [622, 232] width 733 height 65
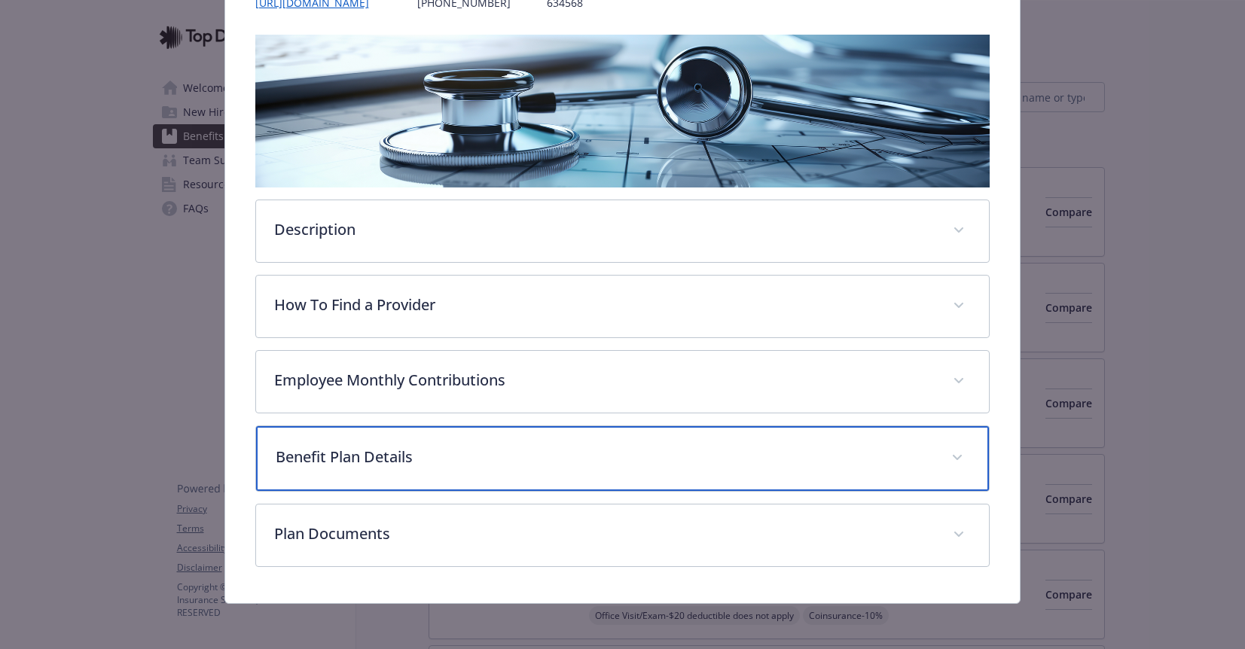
click at [561, 441] on div "Benefit Plan Details" at bounding box center [622, 458] width 733 height 65
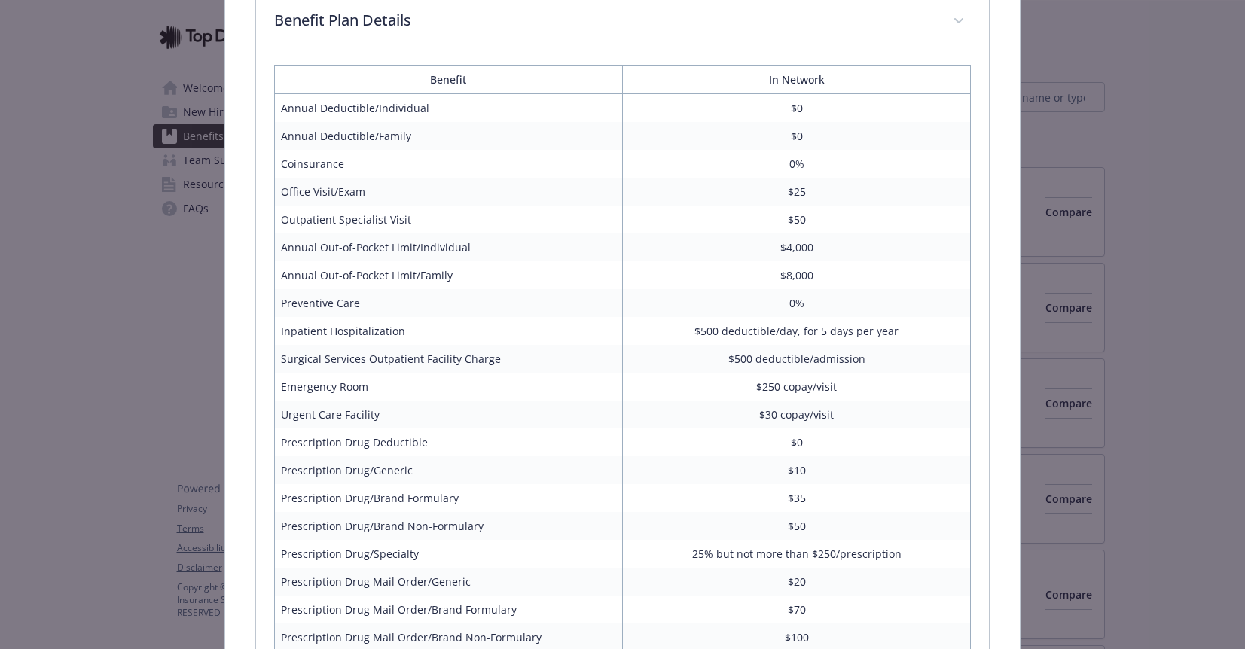
scroll to position [653, 0]
